Goal: Transaction & Acquisition: Purchase product/service

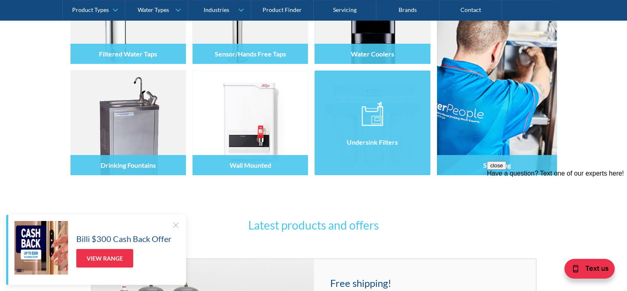
scroll to position [206, 0]
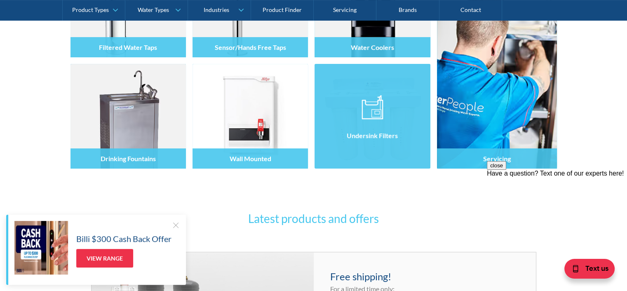
click at [372, 123] on div at bounding box center [372, 123] width 115 height 49
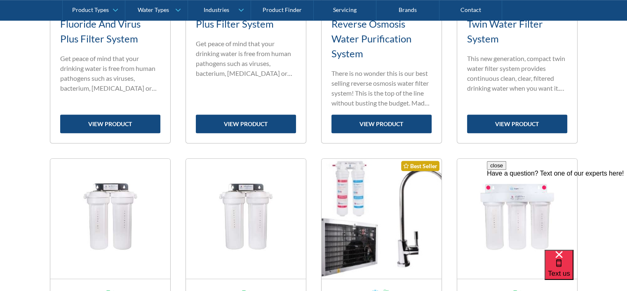
scroll to position [540, 0]
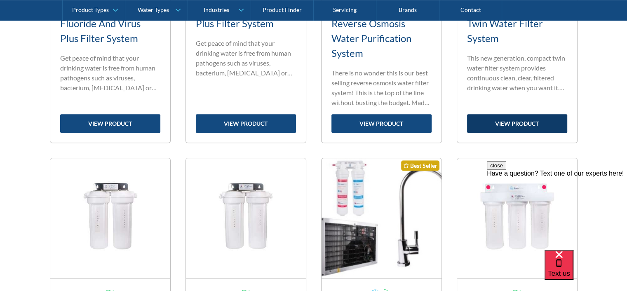
click at [523, 124] on link "view product" at bounding box center [517, 123] width 100 height 19
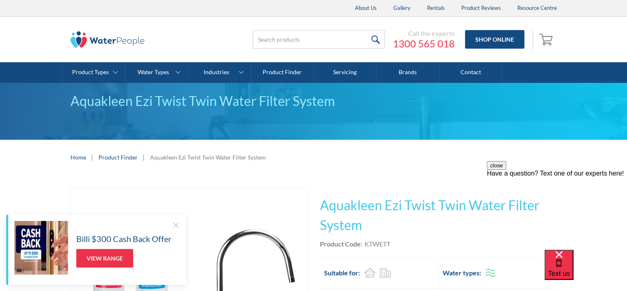
click at [101, 42] on img at bounding box center [107, 39] width 74 height 16
